Goal: Navigation & Orientation: Find specific page/section

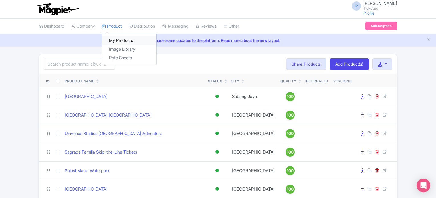
click at [121, 38] on link "My Products" at bounding box center [129, 40] width 54 height 9
click at [50, 24] on link "Dashboard" at bounding box center [52, 27] width 26 height 16
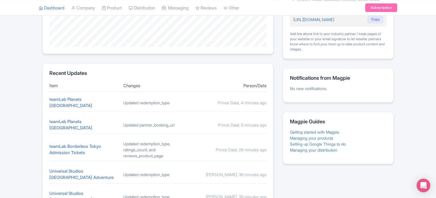
scroll to position [233, 0]
